Goal: Navigation & Orientation: Find specific page/section

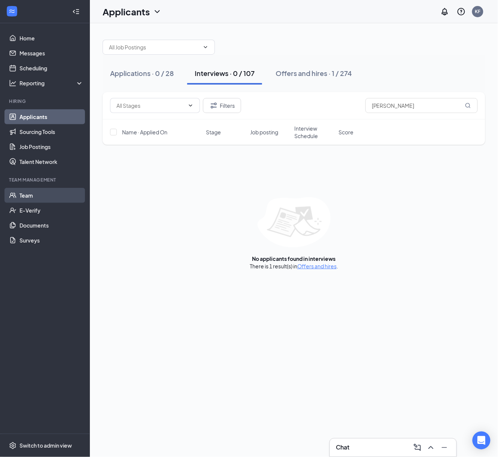
click at [30, 196] on link "Team" at bounding box center [51, 195] width 64 height 15
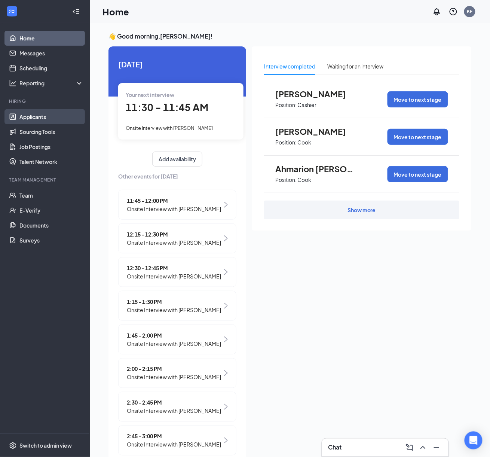
click at [52, 114] on link "Applicants" at bounding box center [51, 116] width 64 height 15
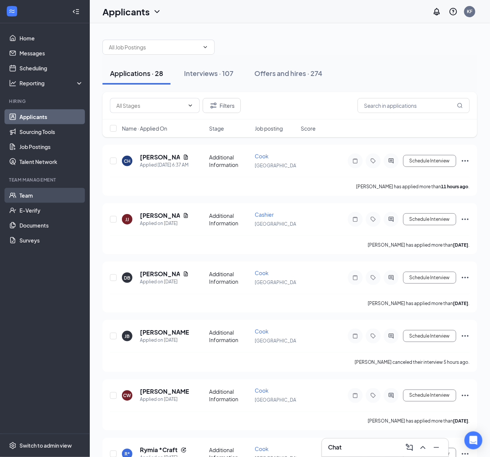
click at [45, 189] on link "Team" at bounding box center [51, 195] width 64 height 15
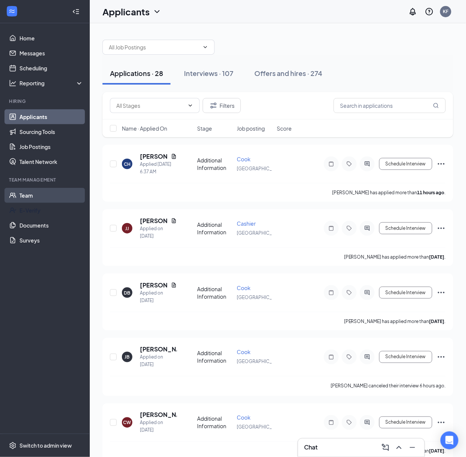
click at [22, 200] on link "Team" at bounding box center [51, 195] width 64 height 15
